Goal: Information Seeking & Learning: Check status

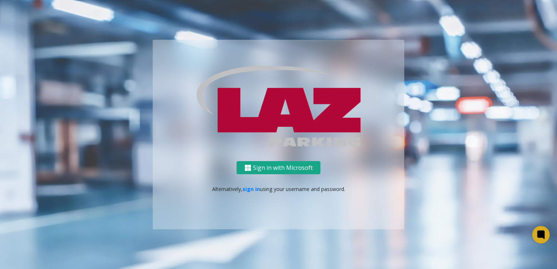
click at [309, 165] on button "Sign in with Microsoft" at bounding box center [279, 167] width 84 height 13
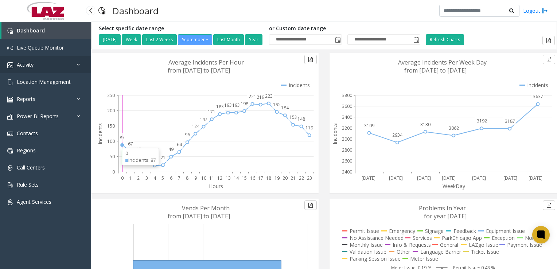
click at [28, 66] on span "Activity" at bounding box center [25, 64] width 17 height 7
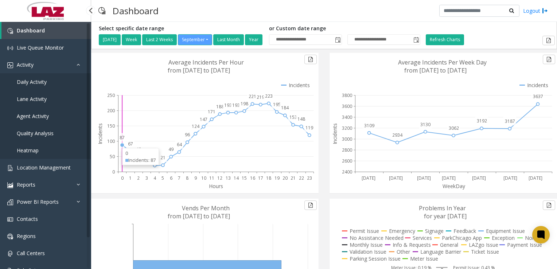
click at [30, 84] on span "Daily Activity" at bounding box center [32, 81] width 30 height 7
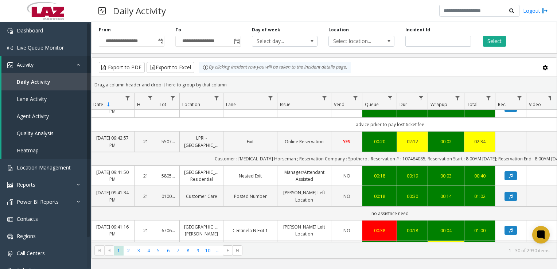
scroll to position [173, 42]
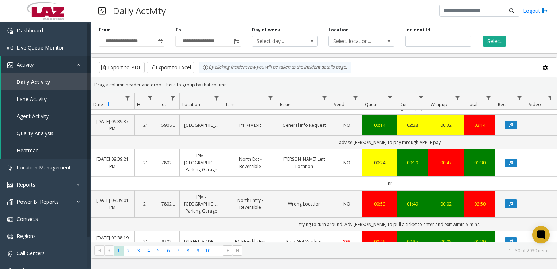
drag, startPoint x: 355, startPoint y: 251, endPoint x: 360, endPoint y: 239, distance: 13.1
click at [360, 239] on kendo-grid "Export to PDF Export to Excel By clicking Incident row you will be taken to the…" at bounding box center [324, 158] width 466 height 202
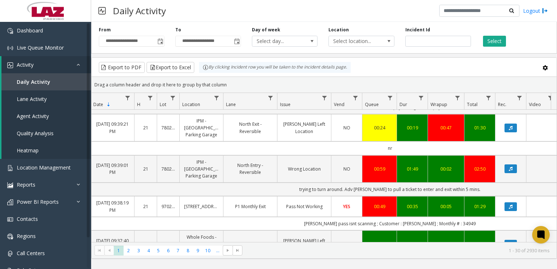
click at [294, 254] on kendo-pager "* * * * * * * * * ** *** 1 2 3 4 5 6 7 8 9 10 ... 1 - 30 of 2930 items" at bounding box center [324, 250] width 465 height 16
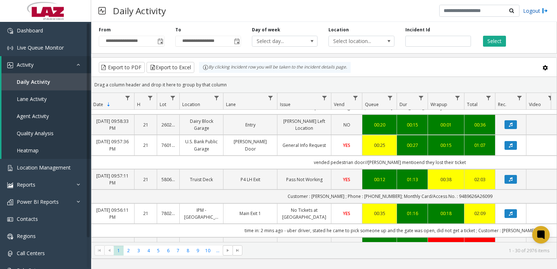
click at [535, 9] on link "Logout" at bounding box center [535, 11] width 25 height 8
